Goal: Task Accomplishment & Management: Use online tool/utility

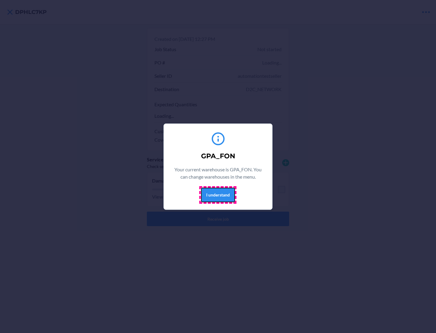
click at [217, 194] on button "I understand" at bounding box center [218, 195] width 34 height 15
